Goal: Task Accomplishment & Management: Manage account settings

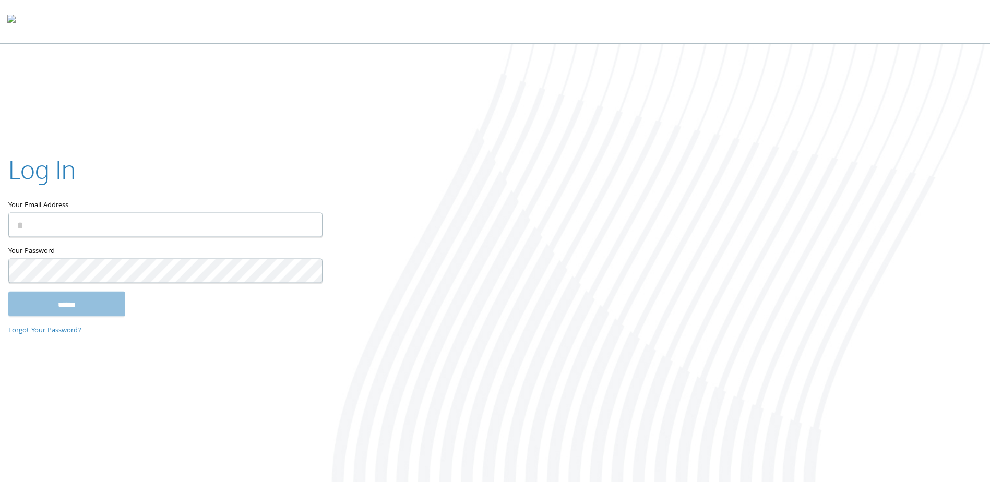
type input "**********"
click at [114, 305] on input "******" at bounding box center [66, 304] width 117 height 25
type input "**********"
click at [79, 298] on input "******" at bounding box center [66, 304] width 117 height 25
